Goal: Task Accomplishment & Management: Manage account settings

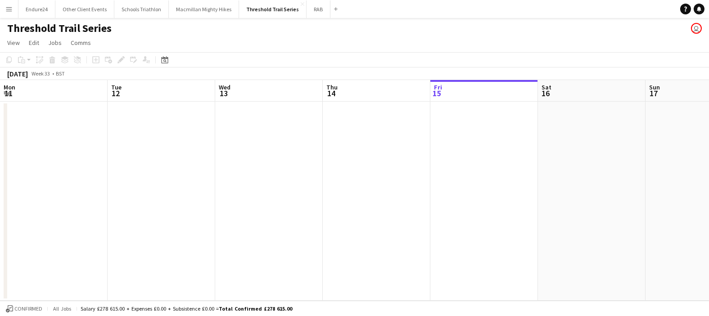
scroll to position [0, 215]
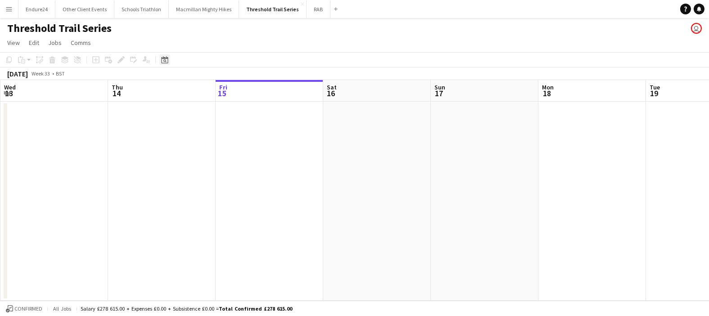
click at [167, 62] on icon "Date picker" at bounding box center [164, 59] width 7 height 7
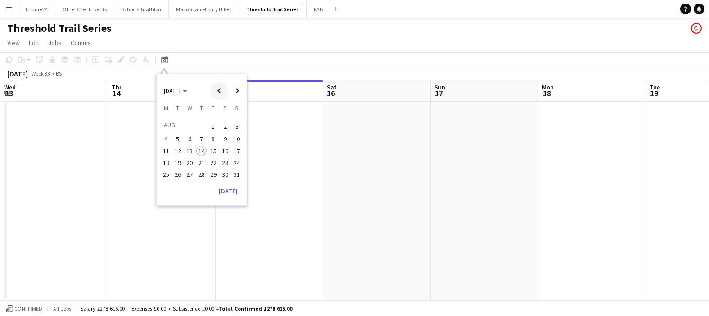
click at [218, 94] on span "Previous month" at bounding box center [219, 91] width 18 height 18
click at [169, 165] on span "16" at bounding box center [166, 163] width 11 height 11
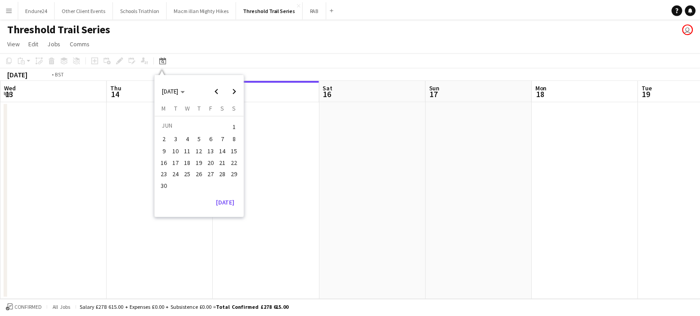
scroll to position [0, 310]
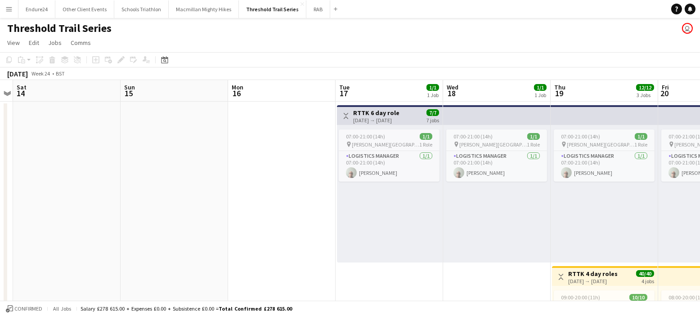
click at [406, 204] on div "07:00-21:00 (14h) 1/1 pin [PERSON_NAME][GEOGRAPHIC_DATA] 1 Role Logistics Manag…" at bounding box center [390, 194] width 106 height 138
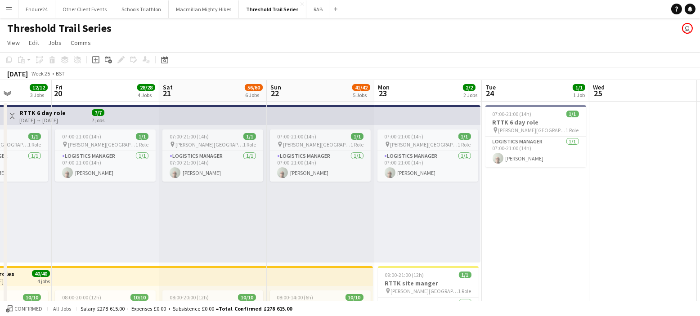
scroll to position [0, 381]
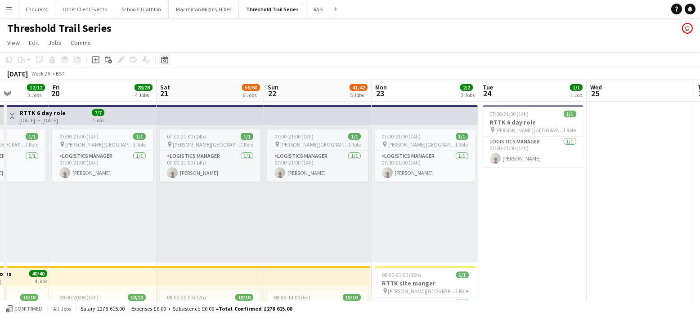
click at [161, 58] on icon at bounding box center [164, 59] width 7 height 7
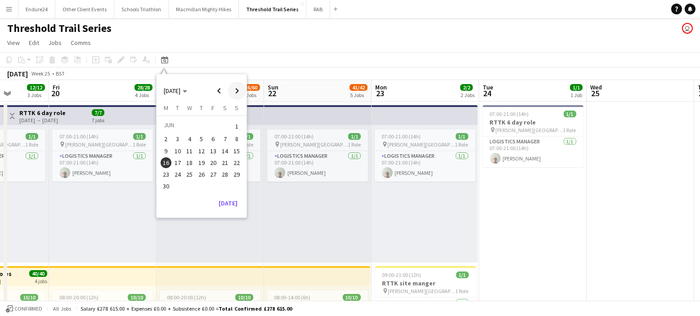
click at [235, 90] on span "Next month" at bounding box center [237, 91] width 18 height 18
click at [165, 149] on span "7" at bounding box center [166, 149] width 11 height 11
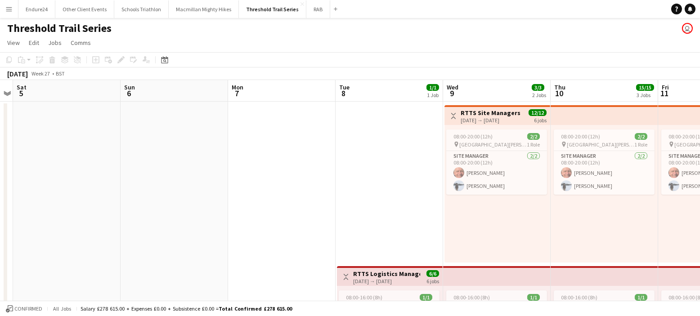
scroll to position [15, 0]
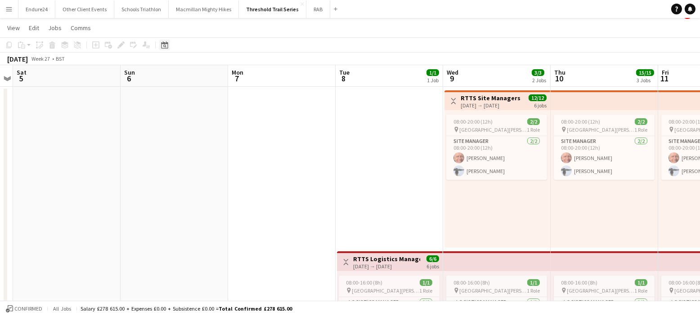
click at [168, 45] on div "Date picker" at bounding box center [164, 45] width 11 height 11
click at [238, 73] on span "Next month" at bounding box center [237, 76] width 18 height 18
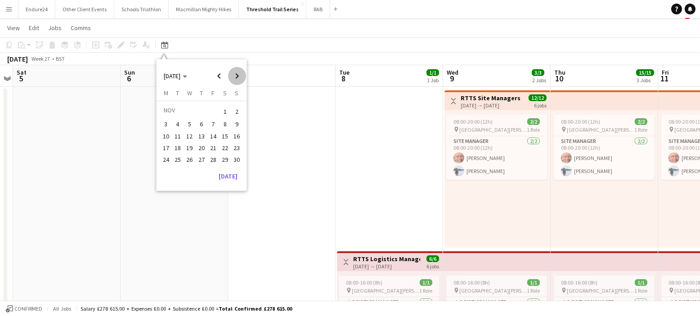
click at [238, 73] on span "Next month" at bounding box center [237, 76] width 18 height 18
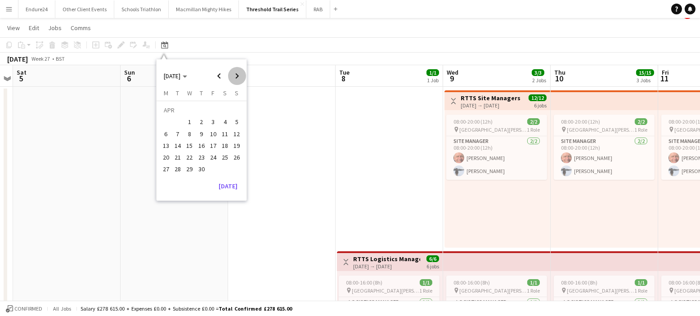
click at [238, 73] on span "Next month" at bounding box center [237, 76] width 18 height 18
click at [166, 144] on span "15" at bounding box center [166, 145] width 11 height 11
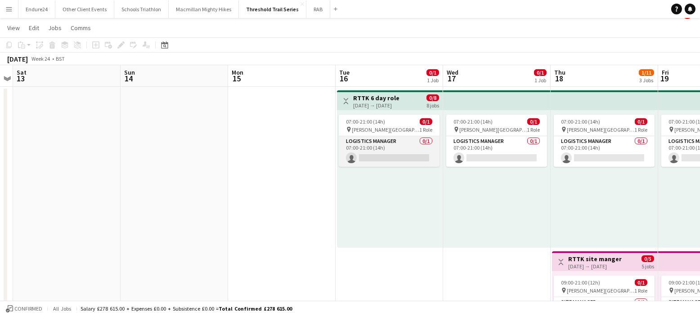
click at [372, 158] on app-card-role "Logistics Manager 0/1 07:00-21:00 (14h) single-neutral-actions" at bounding box center [389, 151] width 101 height 31
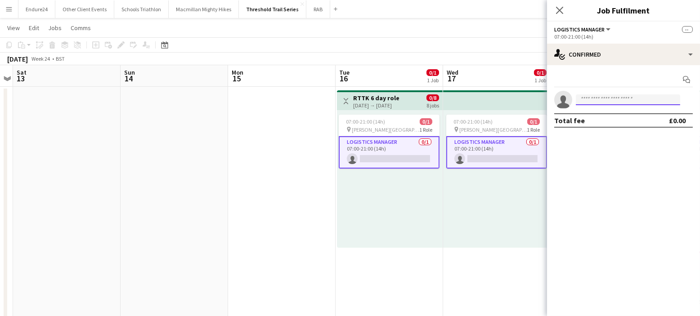
click at [612, 99] on input at bounding box center [628, 100] width 104 height 11
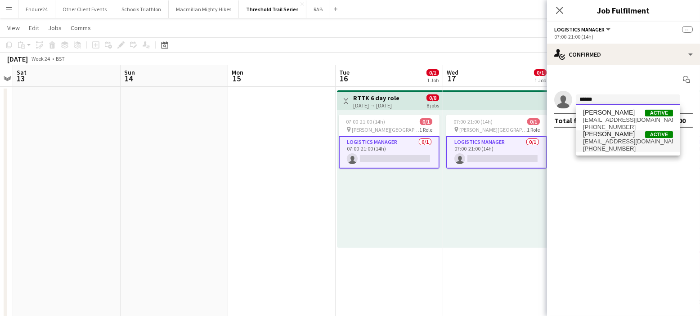
type input "******"
click at [617, 138] on span "[EMAIL_ADDRESS][DOMAIN_NAME]" at bounding box center [628, 141] width 90 height 7
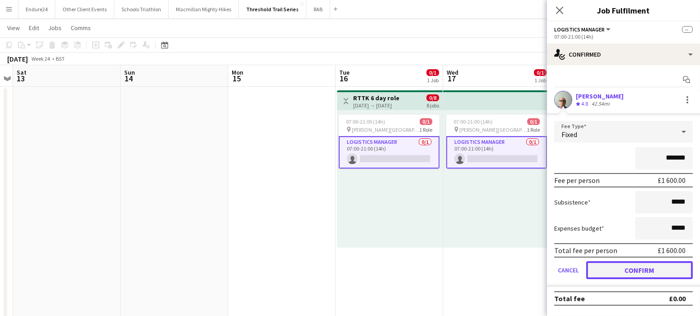
click at [630, 268] on button "Confirm" at bounding box center [639, 270] width 107 height 18
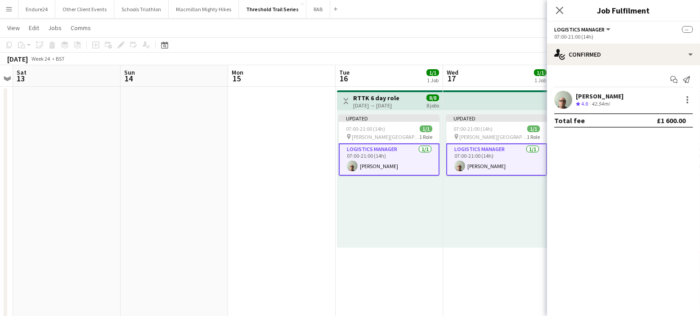
click at [492, 46] on app-toolbar "Copy Paste Paste Ctrl+V Paste with crew Ctrl+Shift+V Paste linked Job [GEOGRAPH…" at bounding box center [350, 44] width 700 height 15
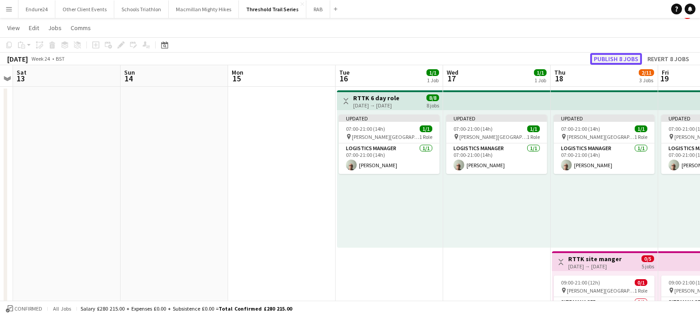
click at [615, 56] on button "Publish 8 jobs" at bounding box center [616, 59] width 52 height 12
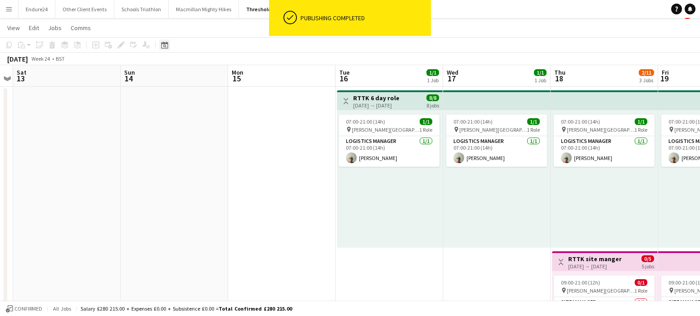
click at [163, 48] on div "Date picker" at bounding box center [164, 45] width 11 height 11
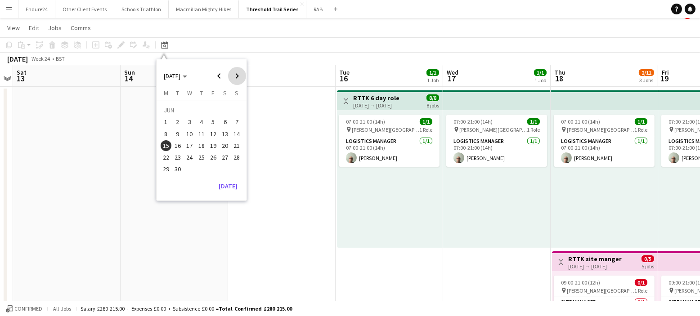
click at [235, 78] on span "Next month" at bounding box center [237, 76] width 18 height 18
click at [167, 134] on span "6" at bounding box center [166, 134] width 11 height 11
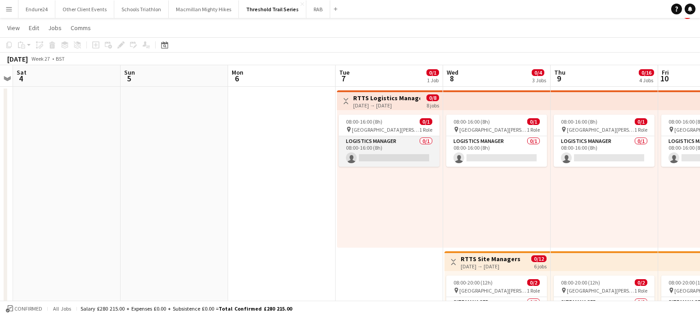
click at [377, 156] on app-card-role "Logistics Manager 0/1 08:00-16:00 (8h) single-neutral-actions" at bounding box center [389, 151] width 101 height 31
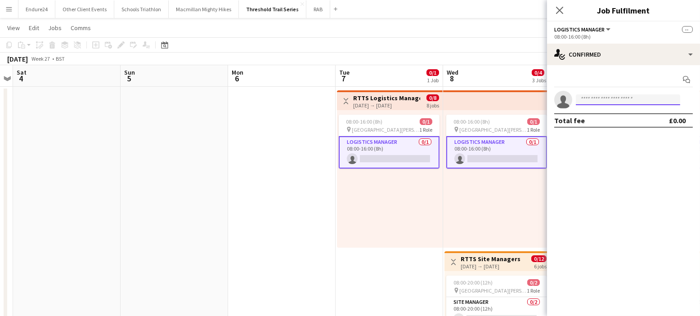
click at [589, 100] on input at bounding box center [628, 100] width 104 height 11
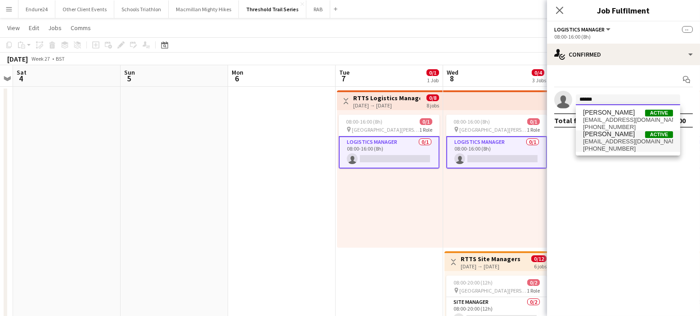
type input "******"
click at [606, 140] on span "[EMAIL_ADDRESS][DOMAIN_NAME]" at bounding box center [628, 141] width 90 height 7
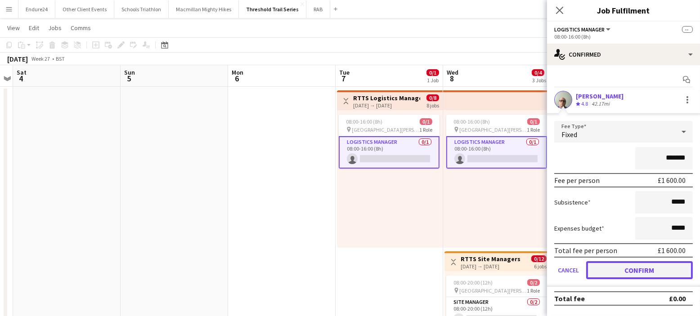
click at [633, 266] on button "Confirm" at bounding box center [639, 270] width 107 height 18
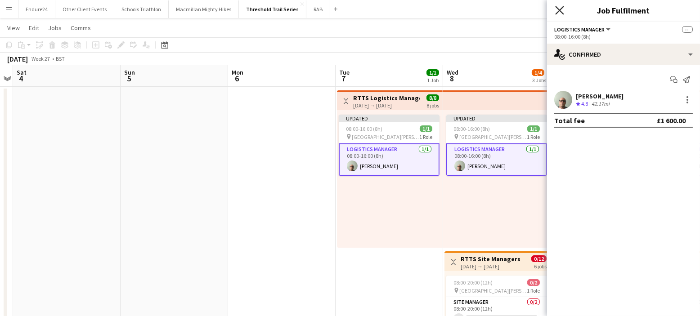
click at [562, 11] on icon "Close pop-in" at bounding box center [559, 10] width 9 height 9
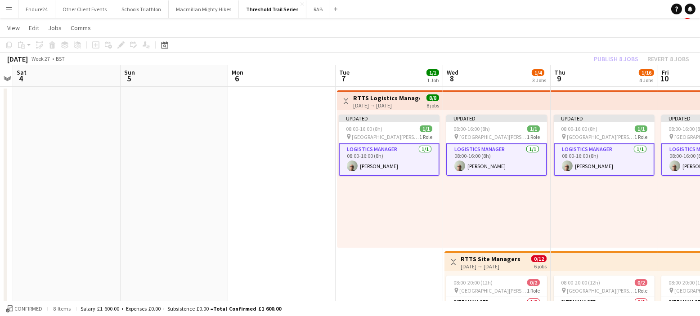
click at [603, 55] on div "Publish 8 jobs Revert 8 jobs" at bounding box center [641, 59] width 117 height 12
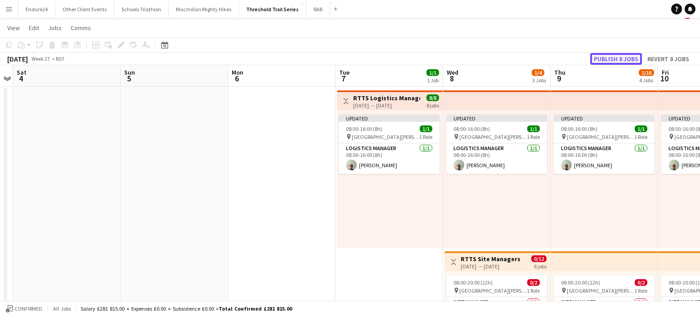
click at [605, 58] on button "Publish 8 jobs" at bounding box center [616, 59] width 52 height 12
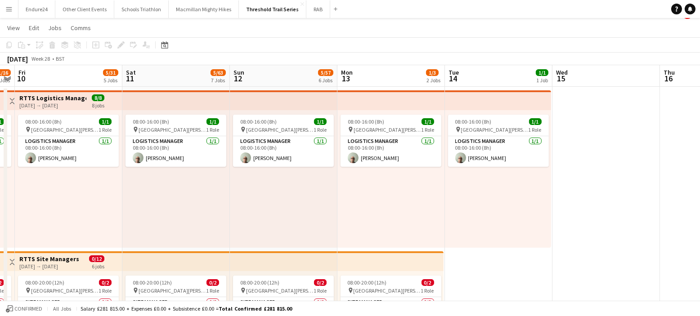
scroll to position [0, 330]
